Goal: Information Seeking & Learning: Learn about a topic

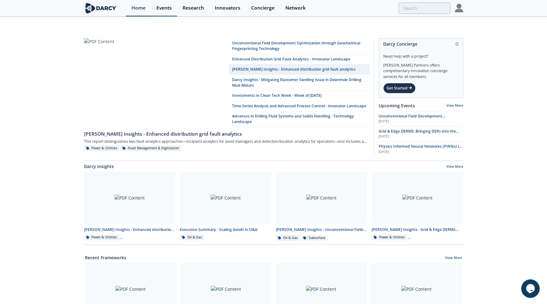
click at [164, 9] on div "Events" at bounding box center [163, 8] width 15 height 5
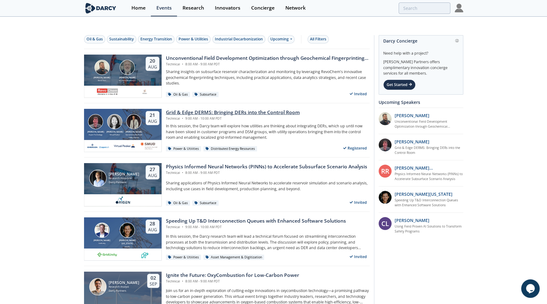
click at [200, 109] on div "Grid & Edge DERMS: Bringing DERs into the Control Room" at bounding box center [233, 112] width 134 height 7
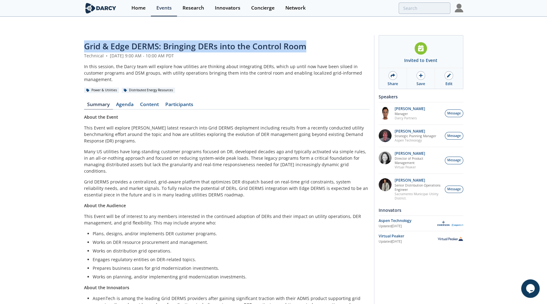
drag, startPoint x: 80, startPoint y: 32, endPoint x: 303, endPoint y: 38, distance: 223.4
click at [303, 38] on div "Grid & Edge DERMS: Bringing DERs into the Control Room Technical • [DATE] 9:00 …" at bounding box center [273, 190] width 547 height 321
copy span "Grid & Edge DERMS: Bringing DERs into the Control Room"
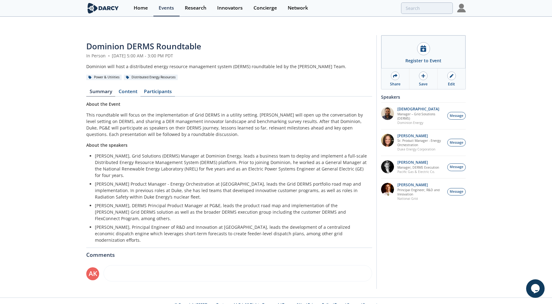
click at [152, 89] on link "Participants" at bounding box center [157, 92] width 35 height 7
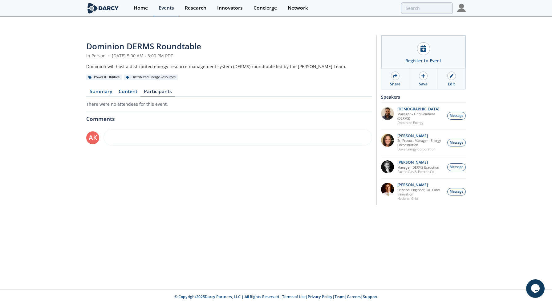
click at [164, 7] on div "Events" at bounding box center [166, 8] width 15 height 5
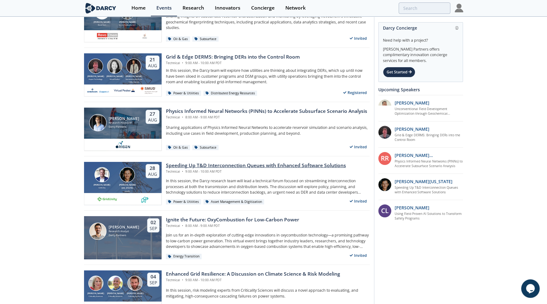
scroll to position [154, 0]
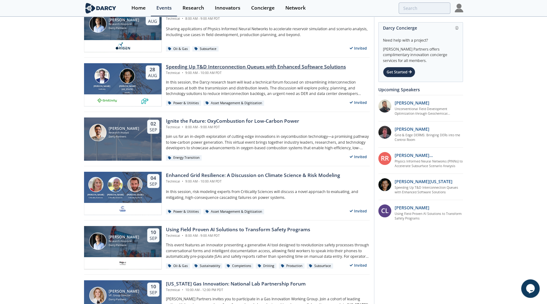
click at [202, 63] on div "Speeding Up T&D Interconnection Queues with Enhanced Software Solutions" at bounding box center [256, 66] width 180 height 7
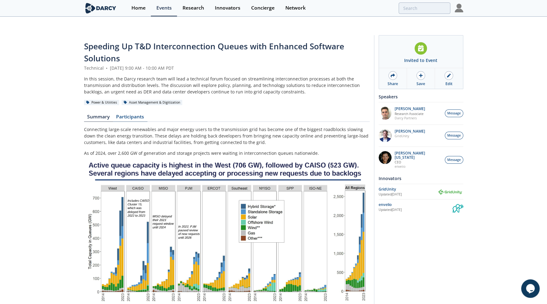
click at [131, 114] on link "Participants" at bounding box center [130, 117] width 35 height 7
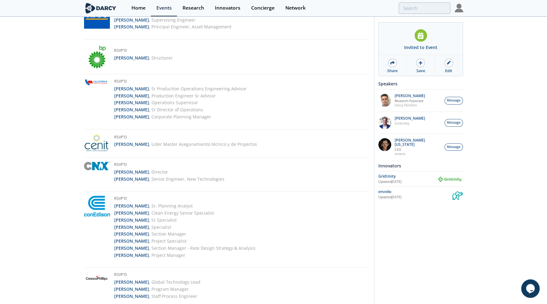
scroll to position [370, 0]
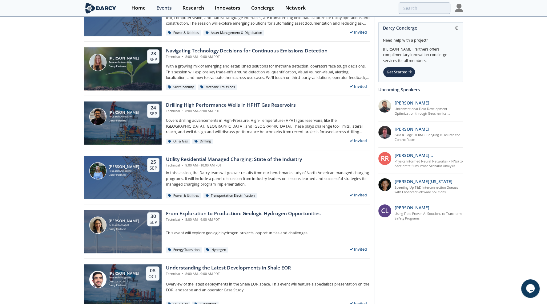
scroll to position [801, 0]
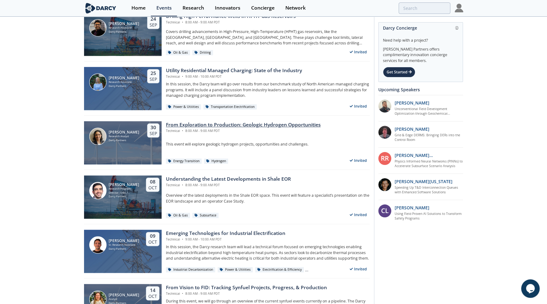
click at [187, 121] on div "From Exploration to Production: Geologic Hydrogen Opportunities" at bounding box center [243, 124] width 155 height 7
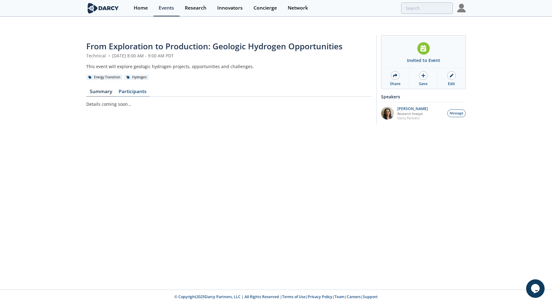
click at [131, 89] on link "Participants" at bounding box center [132, 92] width 35 height 7
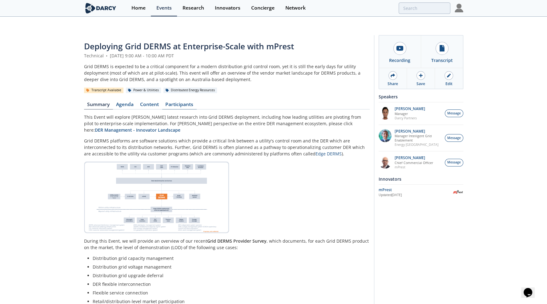
click at [178, 102] on link "Participants" at bounding box center [179, 105] width 35 height 7
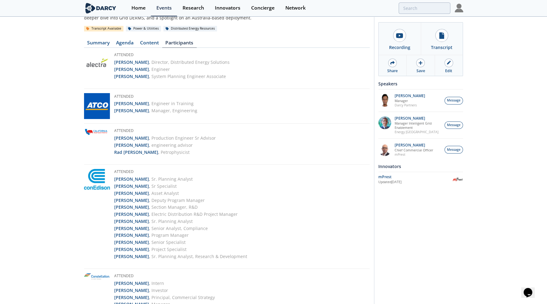
scroll to position [92, 0]
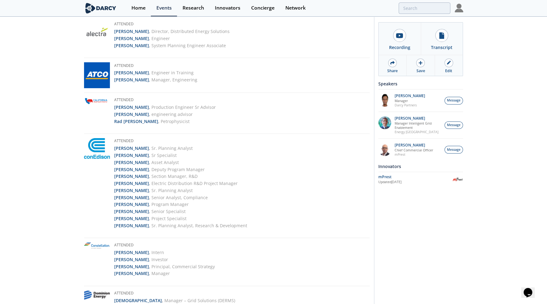
click at [97, 97] on img at bounding box center [97, 100] width 26 height 7
click at [122, 104] on strong "Alton Ahrens" at bounding box center [131, 107] width 35 height 6
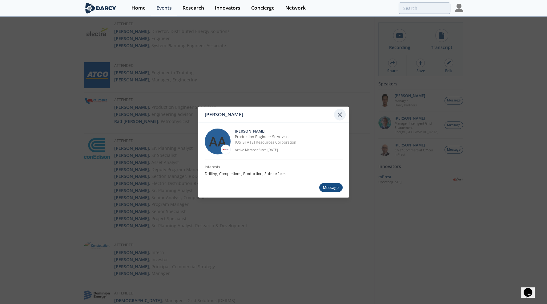
click at [343, 116] on icon at bounding box center [339, 114] width 7 height 7
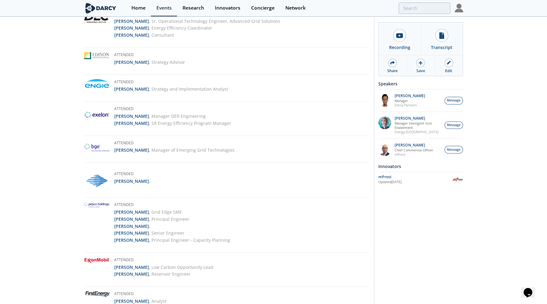
scroll to position [401, 0]
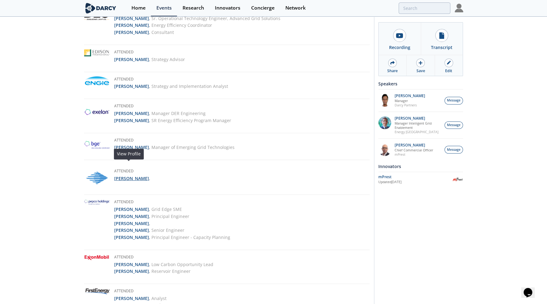
click at [125, 175] on strong "Stacy Shrieves" at bounding box center [131, 178] width 35 height 6
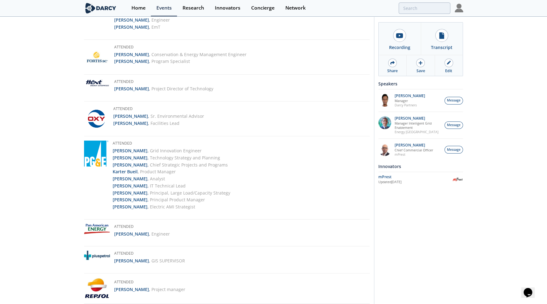
scroll to position [736, 0]
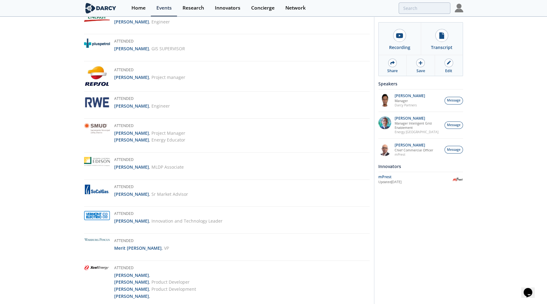
scroll to position [948, 0]
click at [171, 122] on h5 "Attended" at bounding box center [149, 125] width 71 height 7
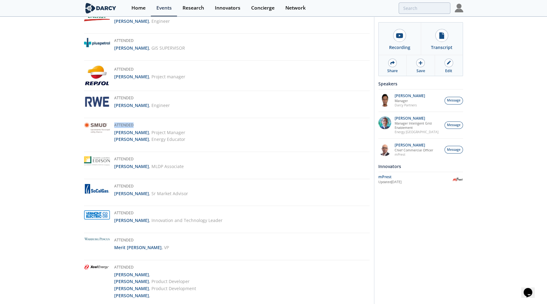
click at [171, 122] on h5 "Attended" at bounding box center [149, 125] width 71 height 7
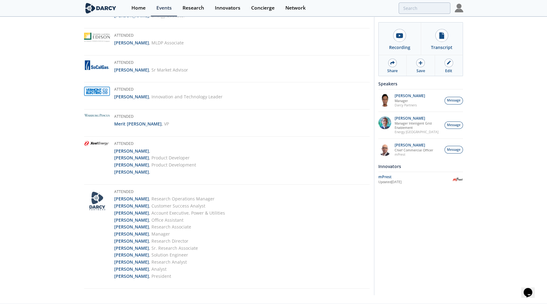
scroll to position [1072, 0]
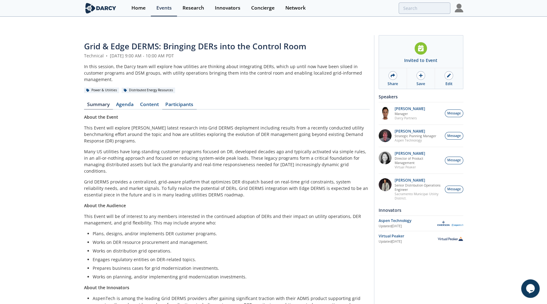
click at [173, 102] on link "Participants" at bounding box center [179, 105] width 35 height 7
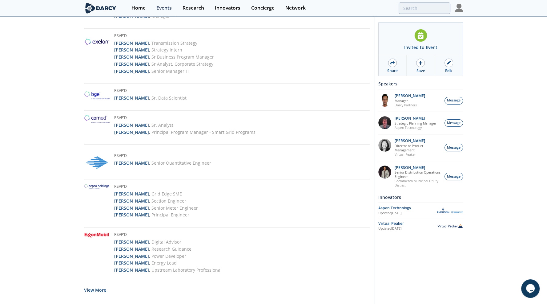
scroll to position [1087, 0]
